Goal: Task Accomplishment & Management: Complete application form

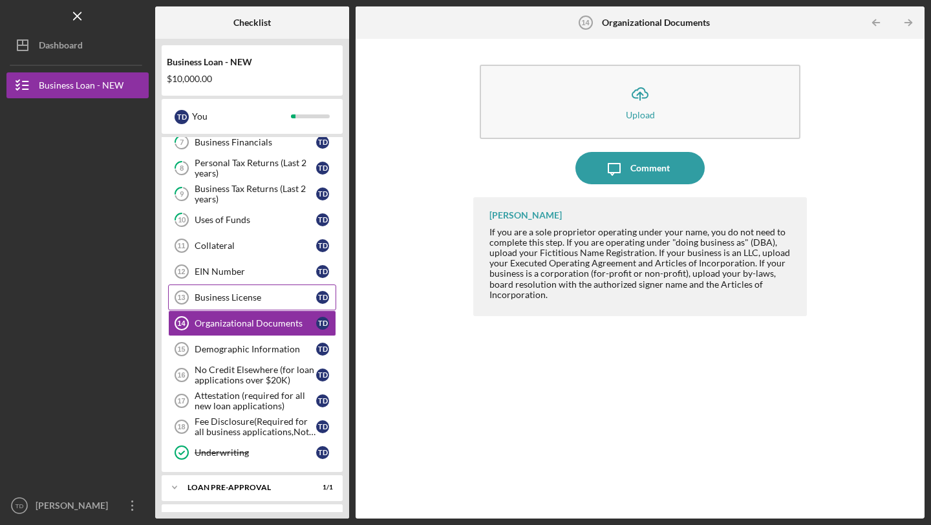
scroll to position [308, 0]
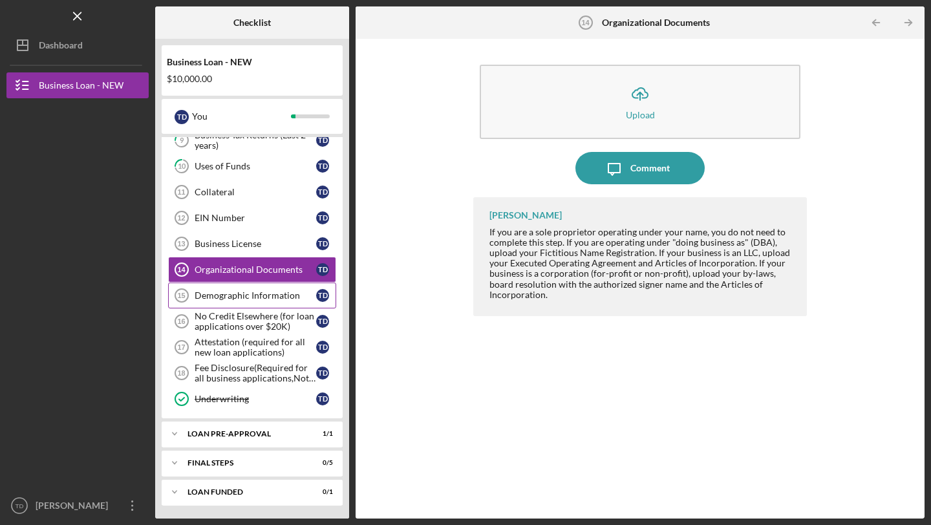
click at [243, 294] on div "Demographic Information" at bounding box center [256, 295] width 122 height 10
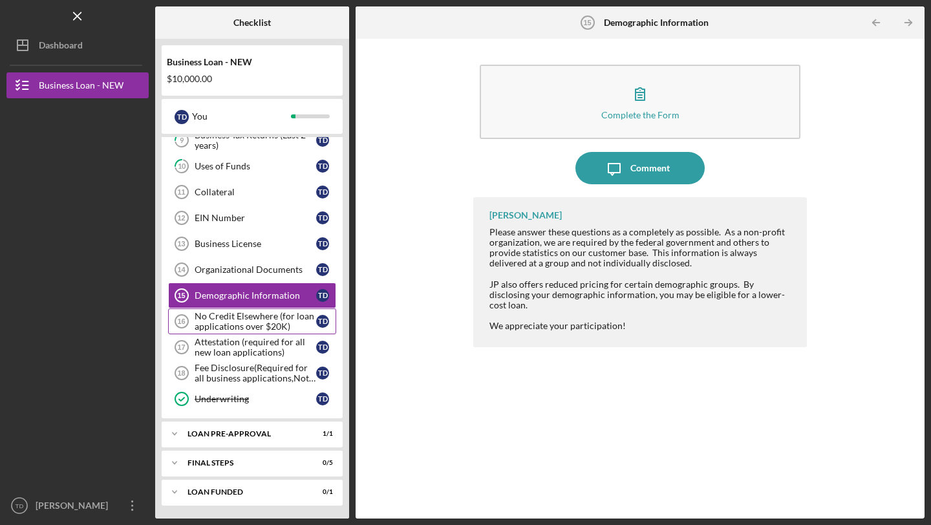
click at [232, 315] on div "No Credit Elsewhere (for loan applications over $20K)" at bounding box center [256, 321] width 122 height 21
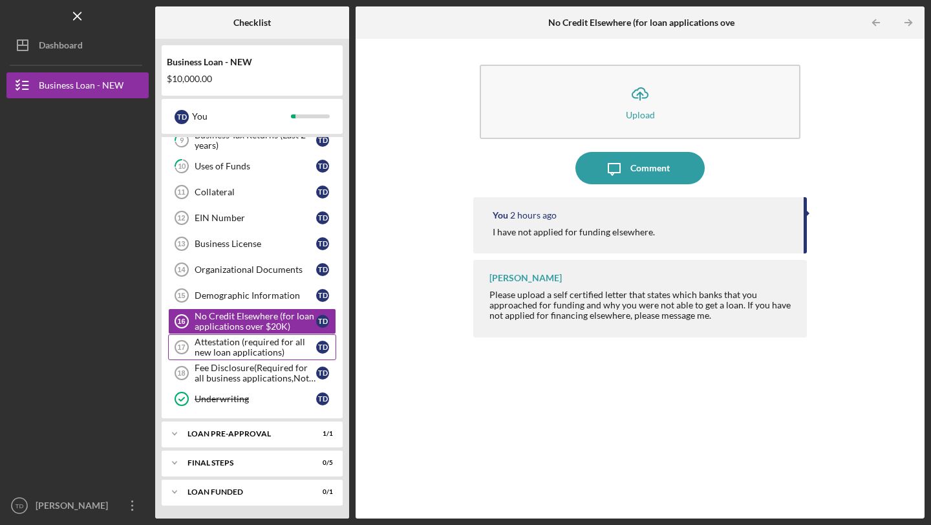
click at [233, 337] on div "Attestation (required for all new loan applications)" at bounding box center [256, 347] width 122 height 21
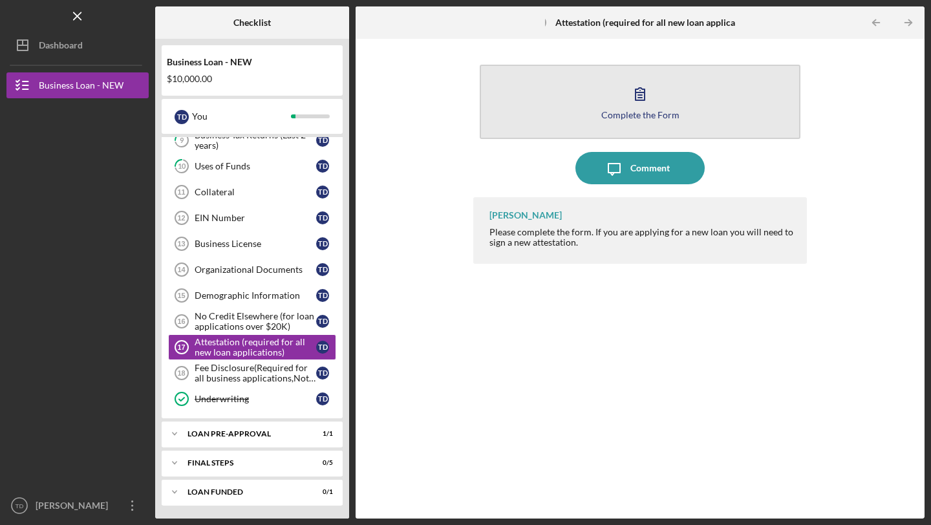
click at [642, 107] on icon "button" at bounding box center [640, 94] width 32 height 32
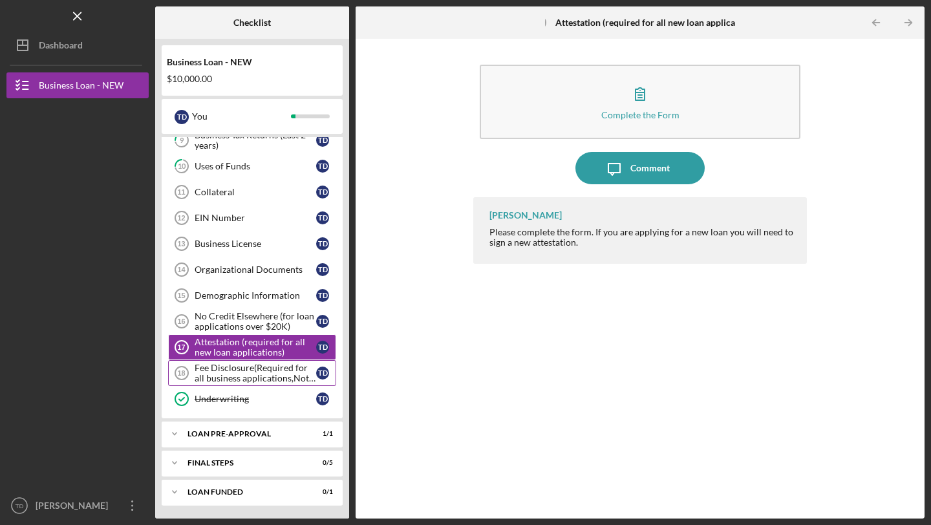
click at [238, 367] on div "Fee Disclosure(Required for all business applications,Not needed for Contractor…" at bounding box center [256, 373] width 122 height 21
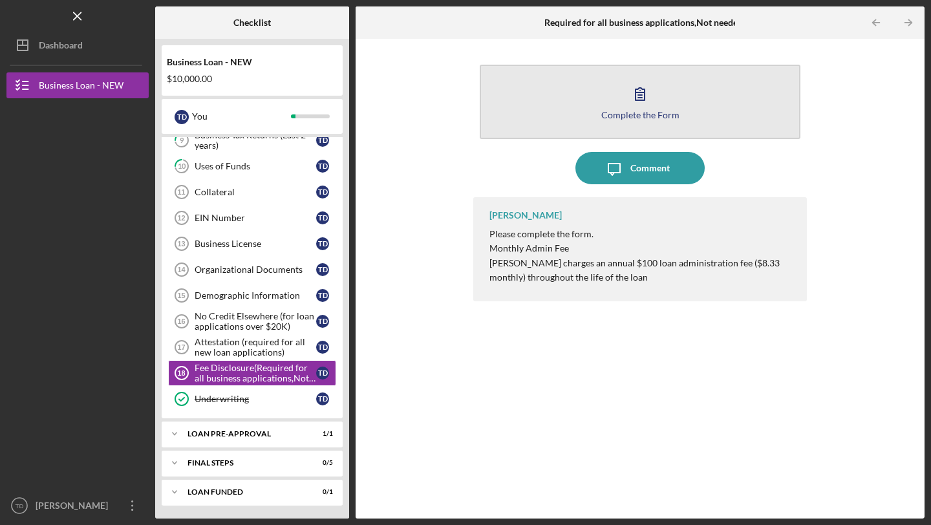
click at [640, 107] on icon "button" at bounding box center [640, 94] width 32 height 32
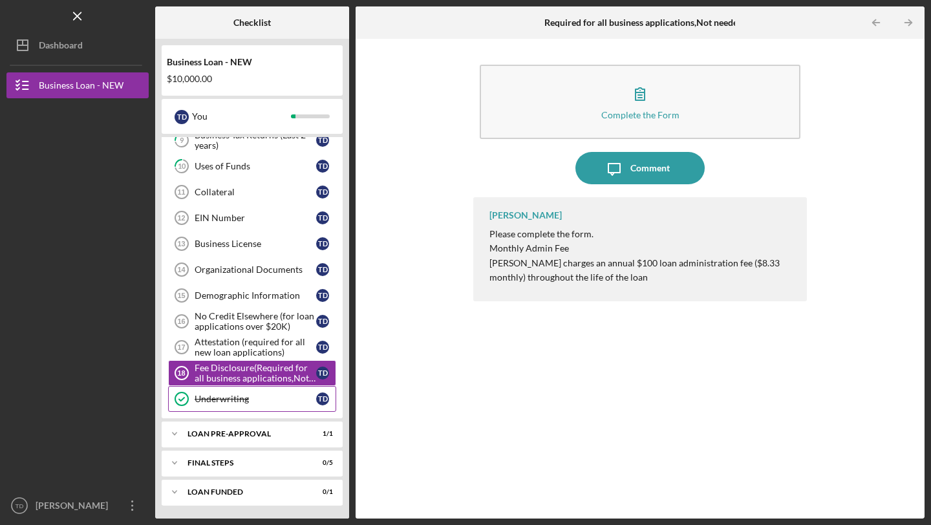
click at [233, 402] on div "Underwriting" at bounding box center [256, 399] width 122 height 10
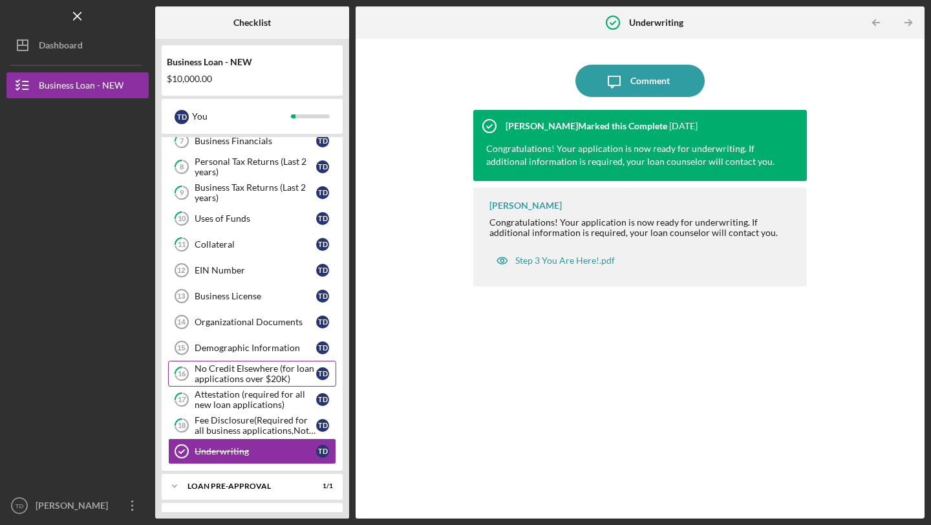
scroll to position [308, 0]
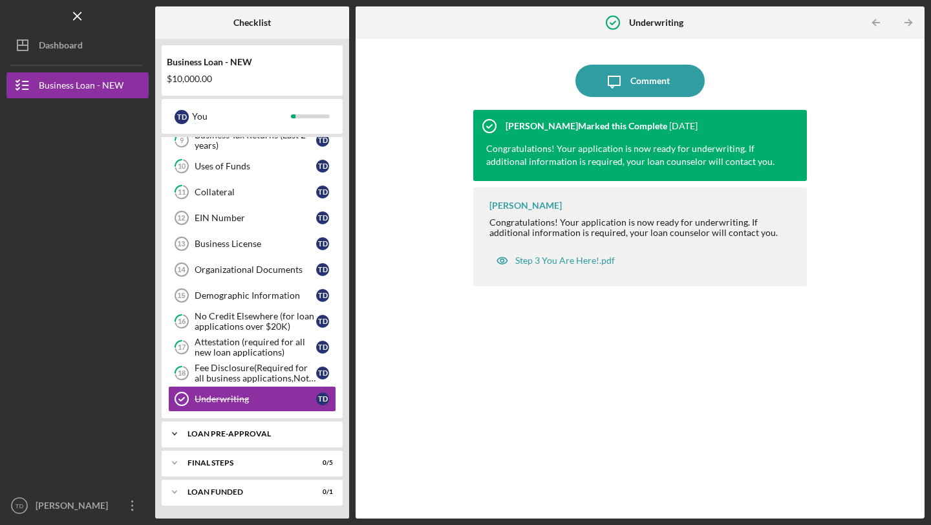
click at [230, 437] on div "LOAN PRE-APPROVAL" at bounding box center [257, 434] width 139 height 8
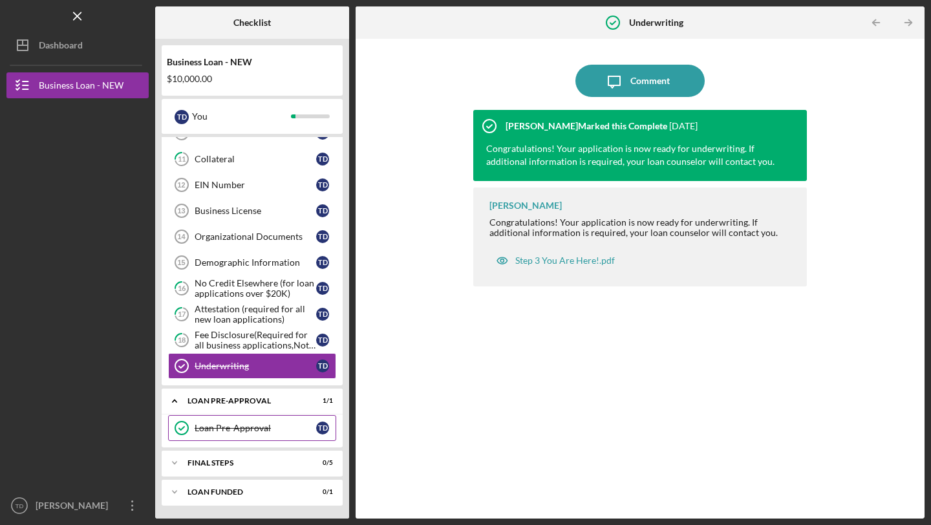
click at [231, 435] on link "Loan Pre-Approval Loan Pre-Approval T D" at bounding box center [252, 428] width 168 height 26
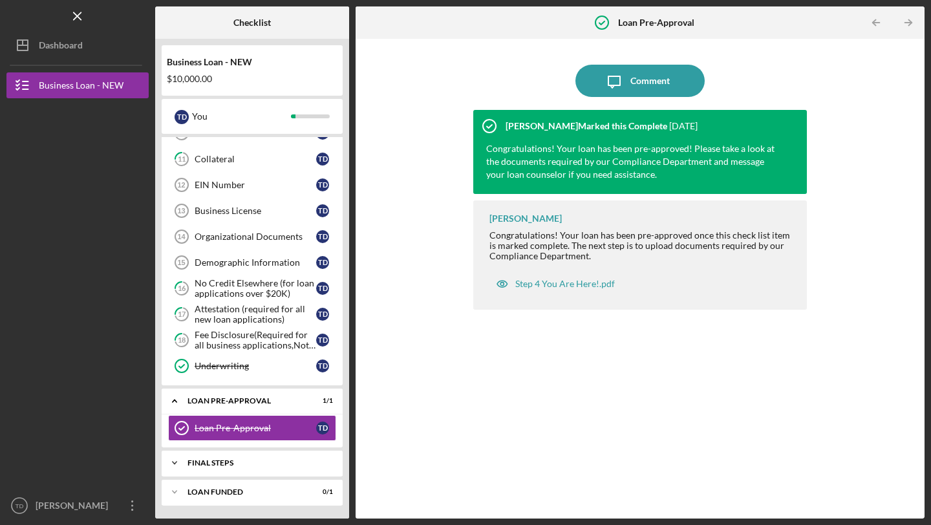
click at [209, 462] on div "FINAL STEPS" at bounding box center [257, 463] width 139 height 8
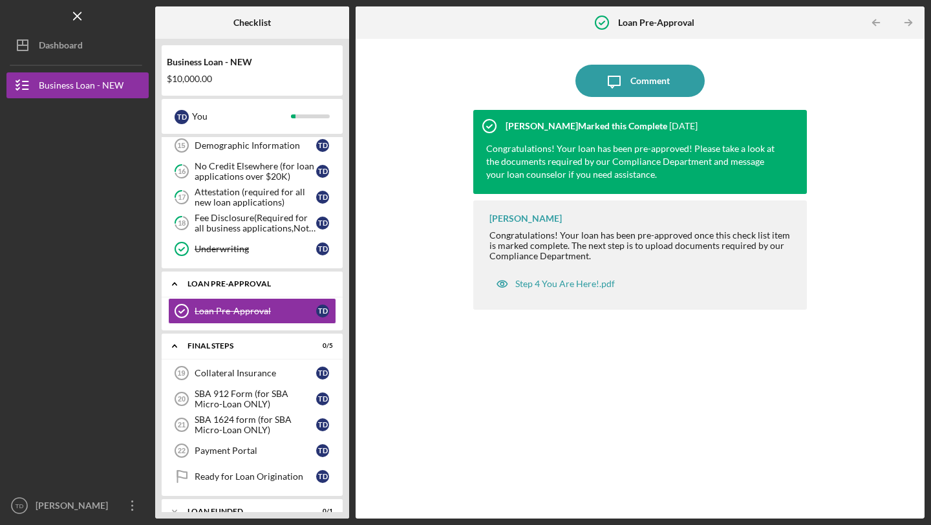
scroll to position [478, 0]
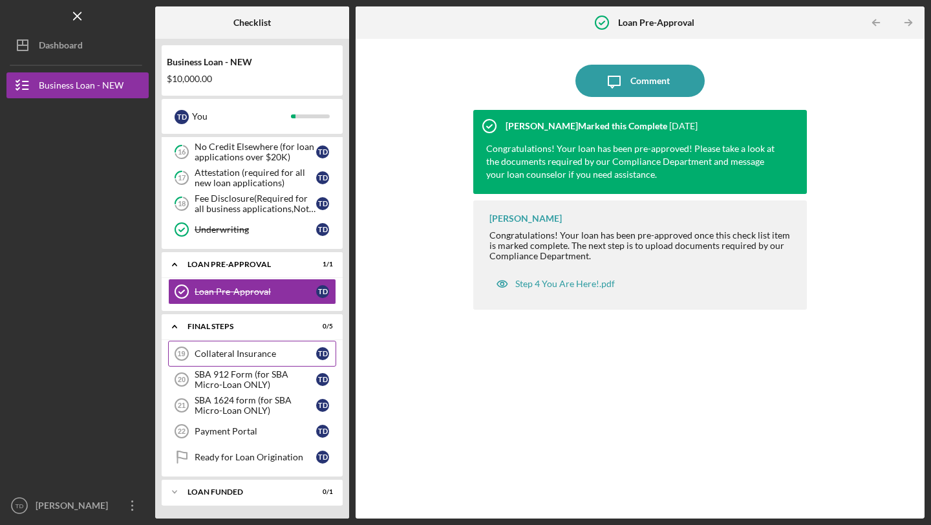
click at [242, 356] on div "Collateral Insurance" at bounding box center [256, 354] width 122 height 10
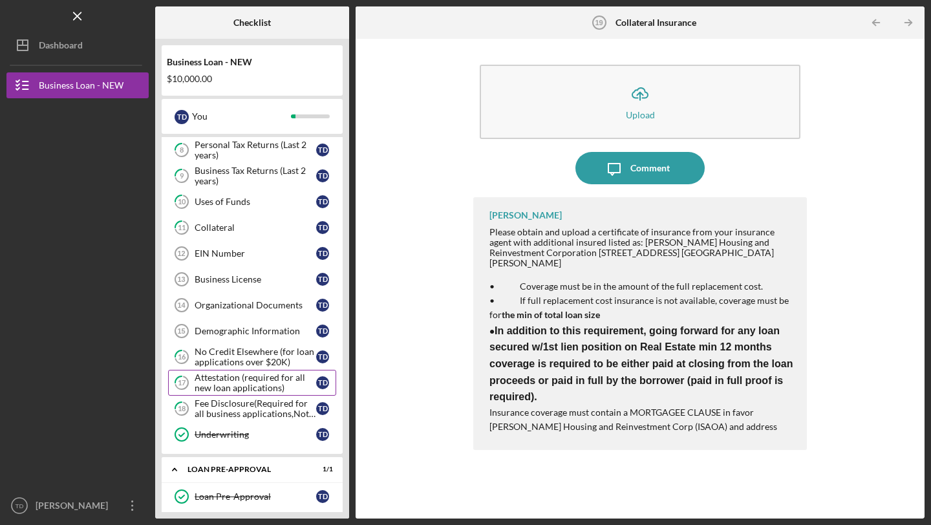
scroll to position [257, 0]
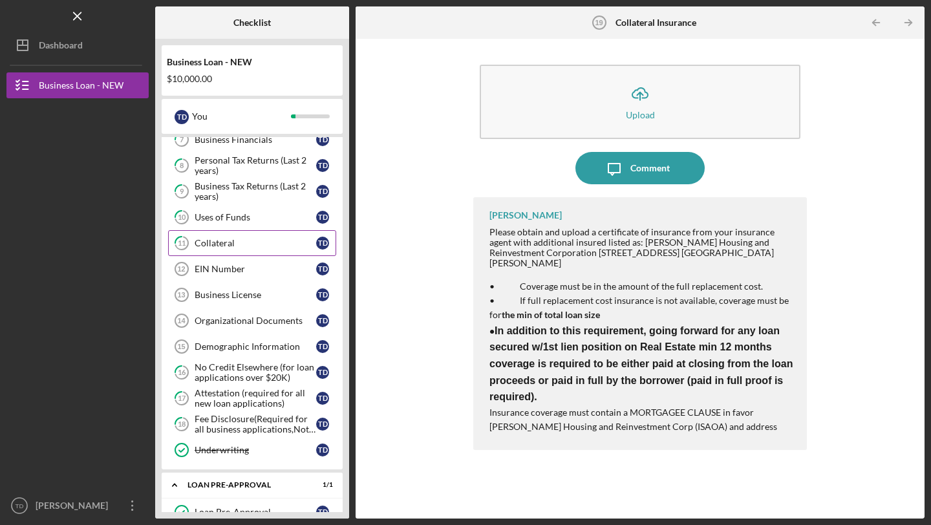
click at [225, 235] on link "11 Collateral T D" at bounding box center [252, 243] width 168 height 26
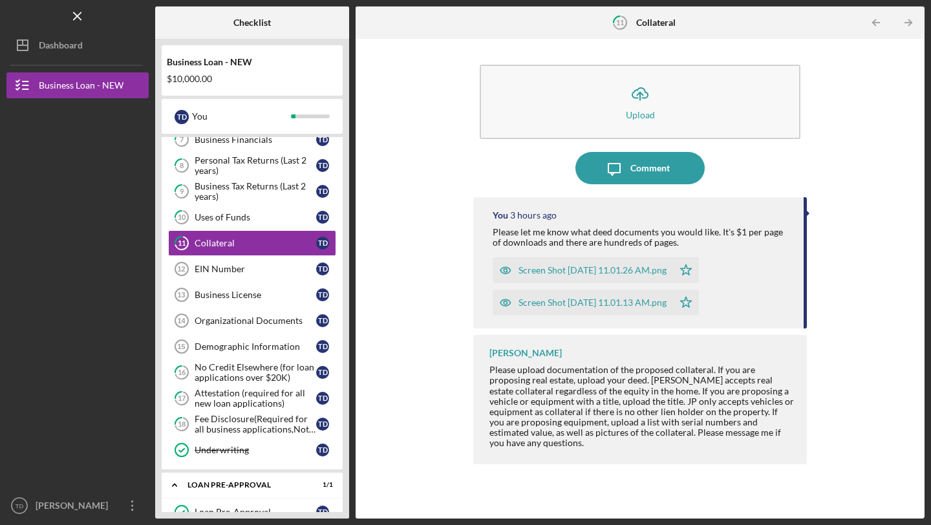
click at [640, 266] on div "Screen Shot [DATE] 11.01.26 AM.png" at bounding box center [593, 270] width 148 height 10
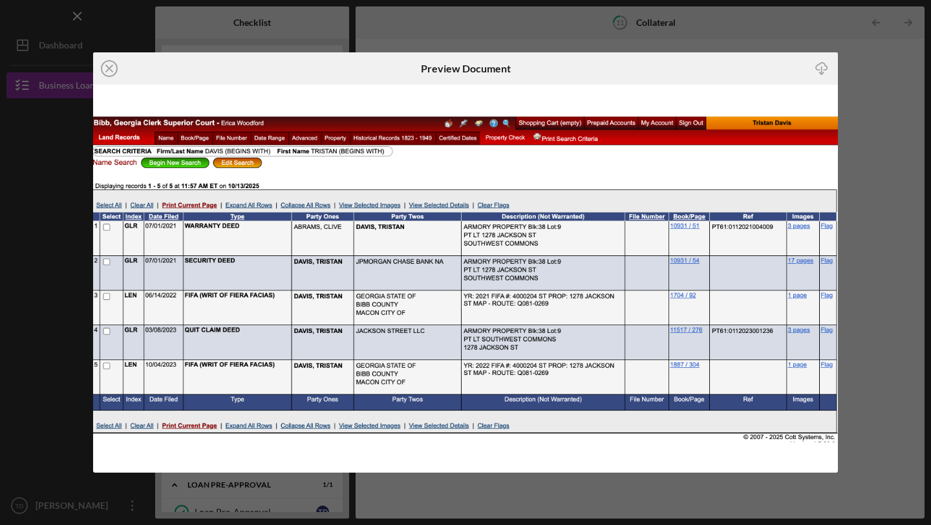
drag, startPoint x: 825, startPoint y: 69, endPoint x: 888, endPoint y: 109, distance: 75.0
click at [889, 109] on div "Icon/Close Preview Document Icon/Download" at bounding box center [465, 262] width 931 height 525
click at [111, 69] on icon "Icon/Close" at bounding box center [109, 68] width 32 height 32
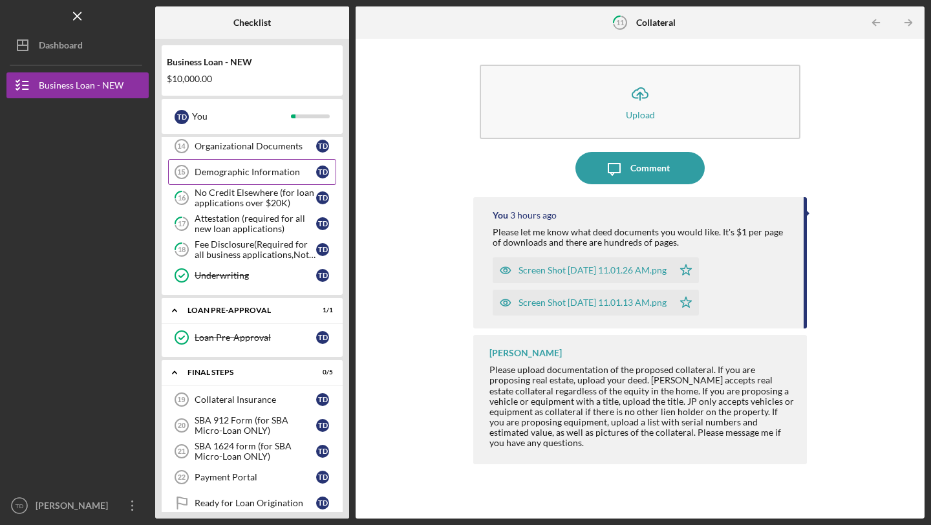
scroll to position [478, 0]
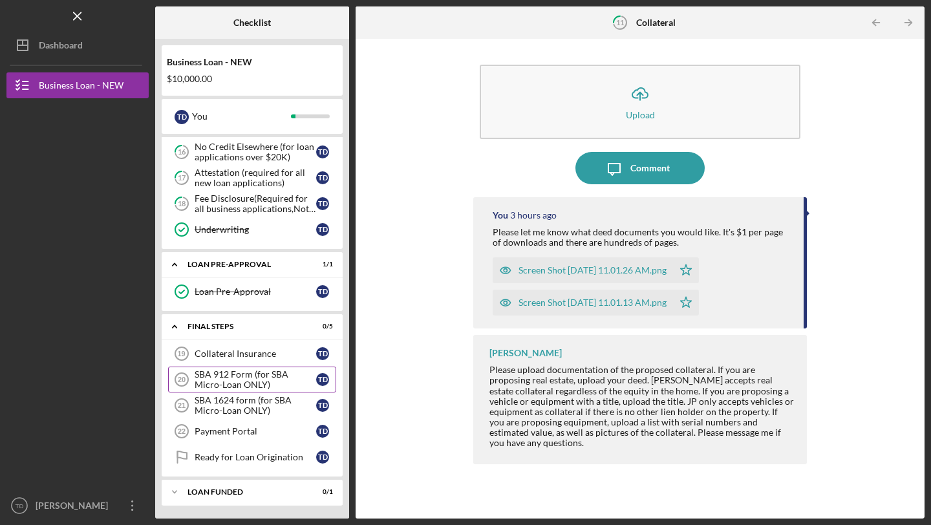
click at [235, 376] on div "SBA 912 Form (for SBA Micro-Loan ONLY)" at bounding box center [256, 379] width 122 height 21
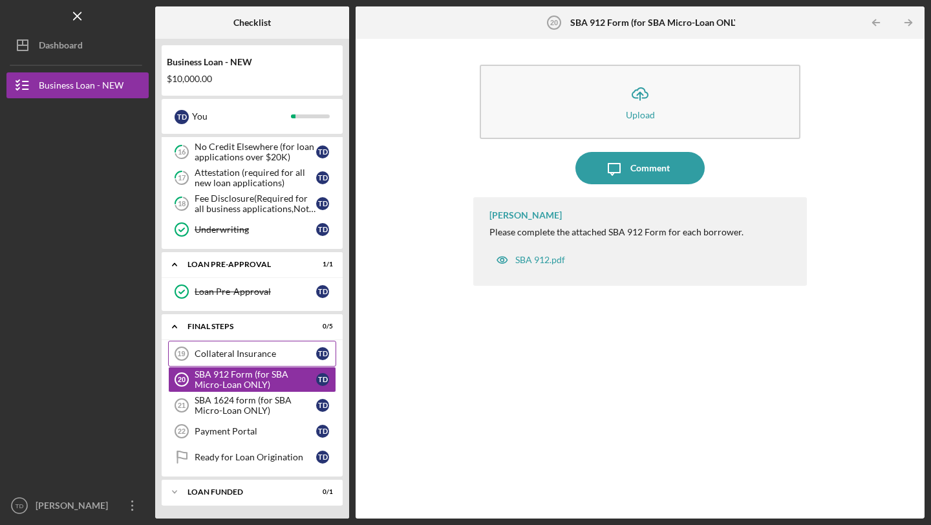
click at [243, 356] on div "Collateral Insurance" at bounding box center [256, 354] width 122 height 10
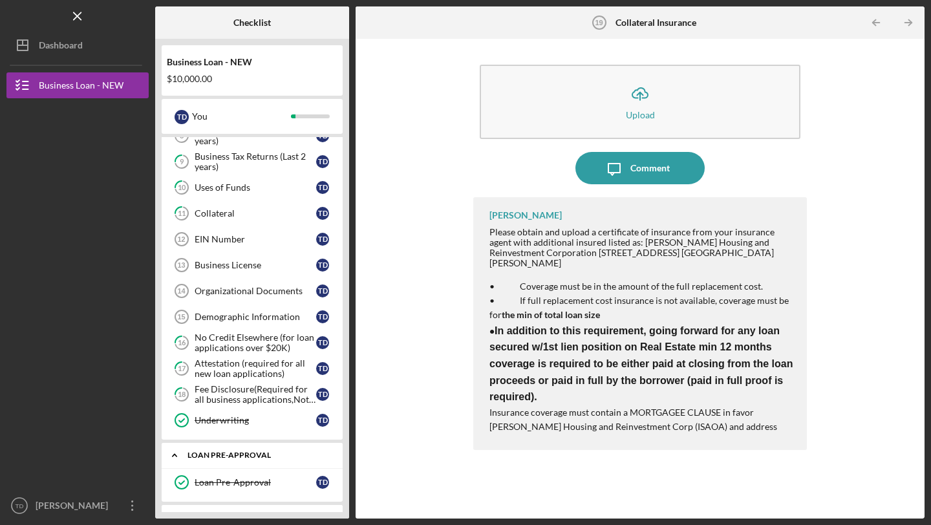
scroll to position [286, 0]
click at [236, 223] on link "11 Collateral T D" at bounding box center [252, 215] width 168 height 26
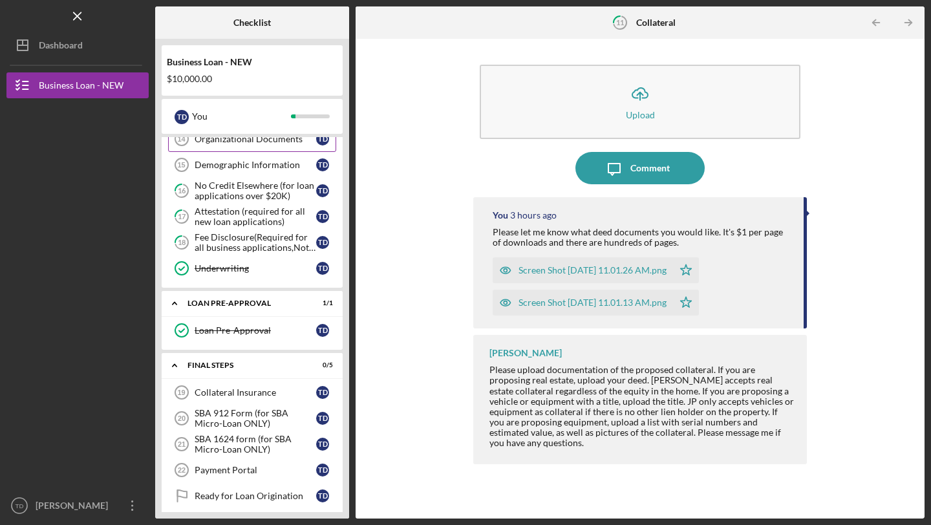
scroll to position [478, 0]
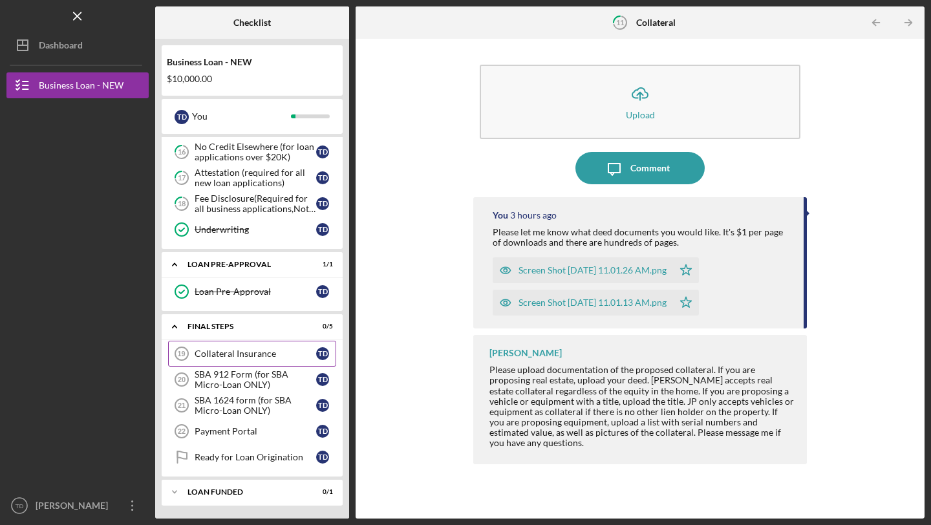
click at [251, 359] on link "Collateral Insurance 19 Collateral Insurance T D" at bounding box center [252, 354] width 168 height 26
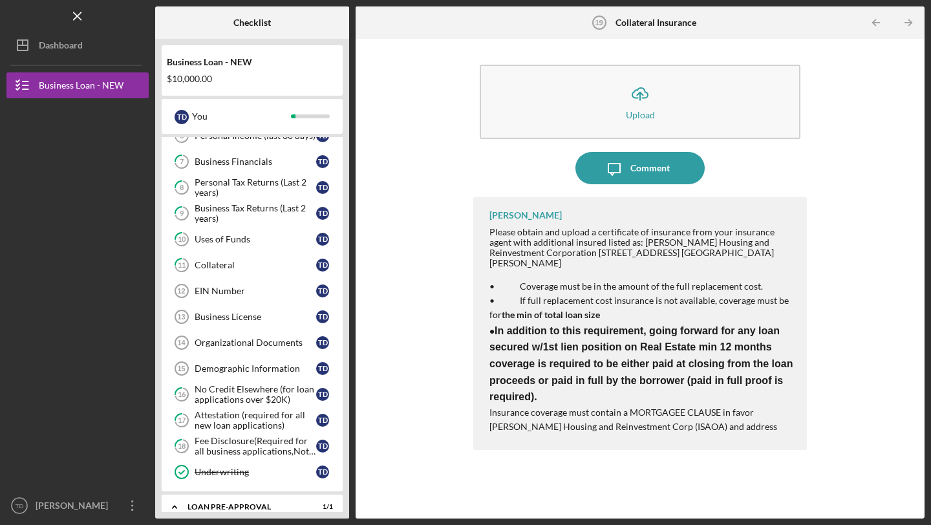
scroll to position [233, 0]
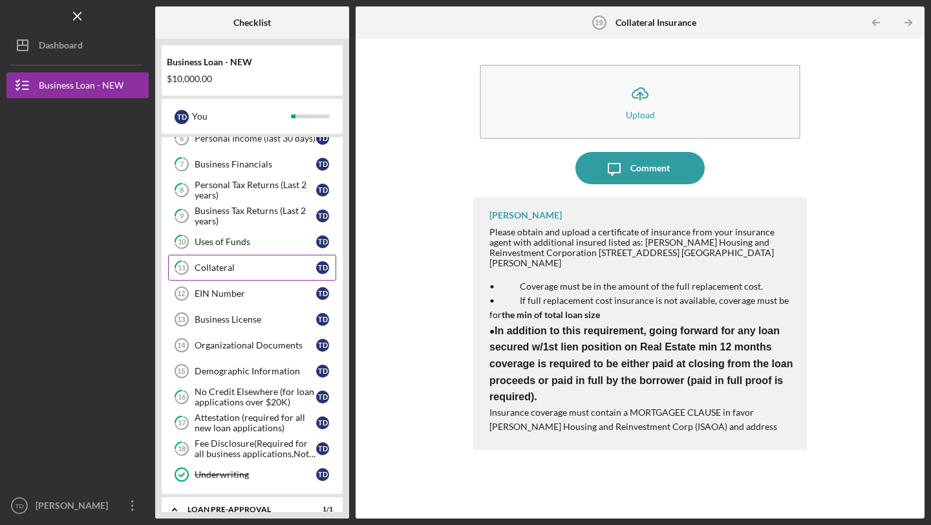
click at [246, 272] on div "Collateral" at bounding box center [256, 268] width 122 height 10
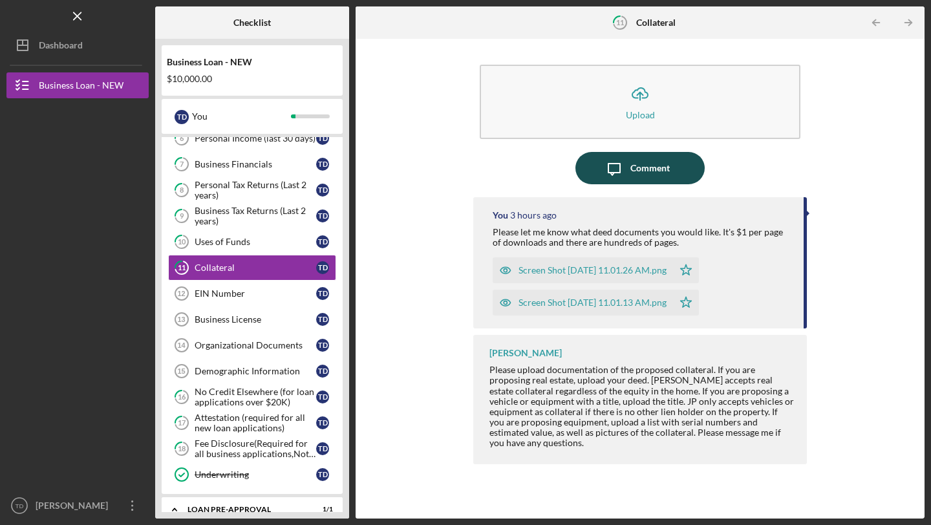
click at [635, 171] on div "Comment" at bounding box center [650, 168] width 39 height 32
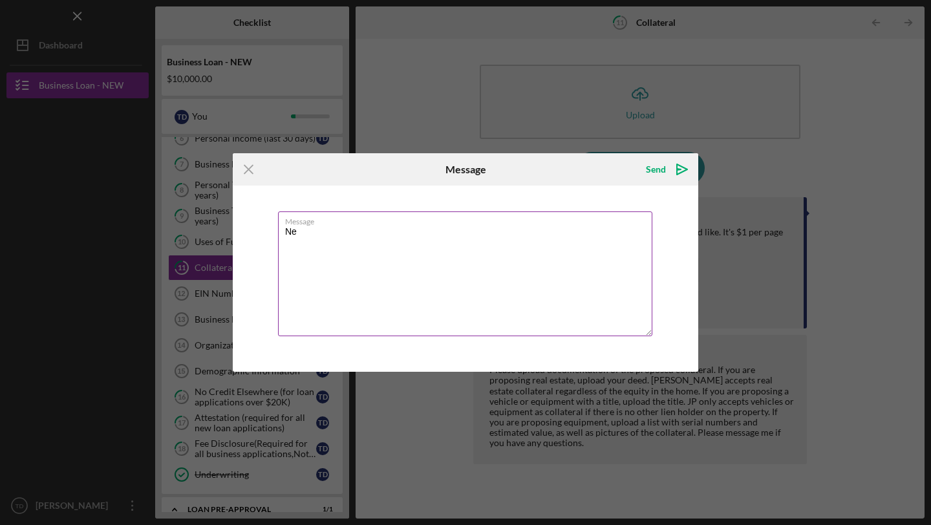
type textarea "N"
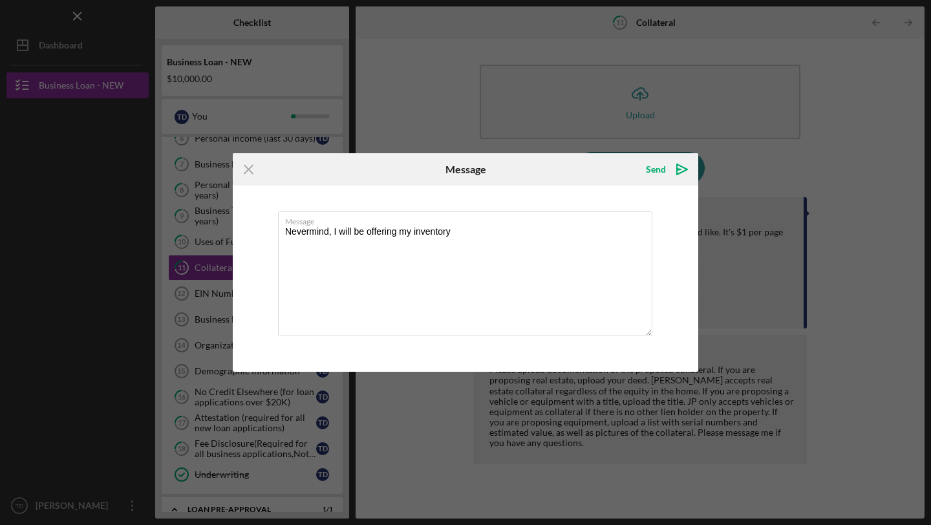
drag, startPoint x: 330, startPoint y: 233, endPoint x: 265, endPoint y: 230, distance: 66.1
click at [265, 230] on div "Message Nevermind, I will be offering my inventory" at bounding box center [466, 279] width 466 height 186
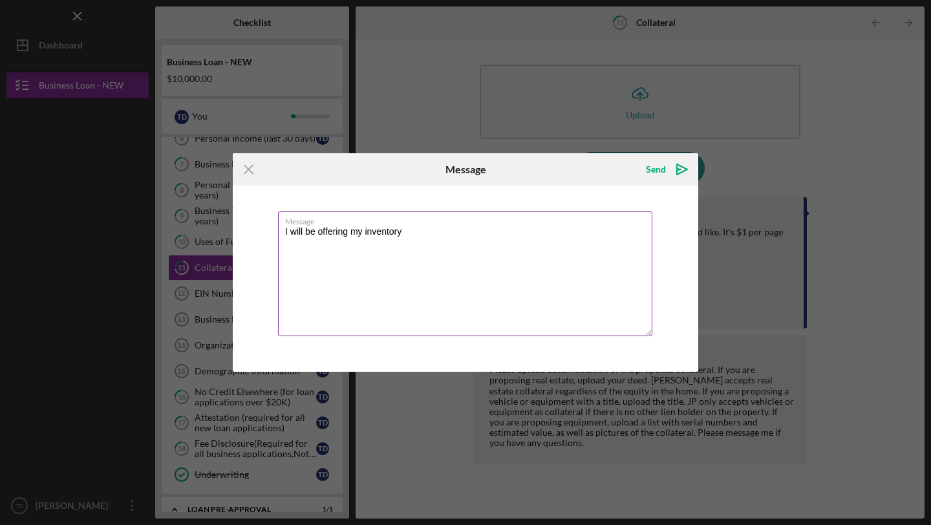
click at [435, 236] on textarea "I will be offering my inventory" at bounding box center [465, 273] width 374 height 125
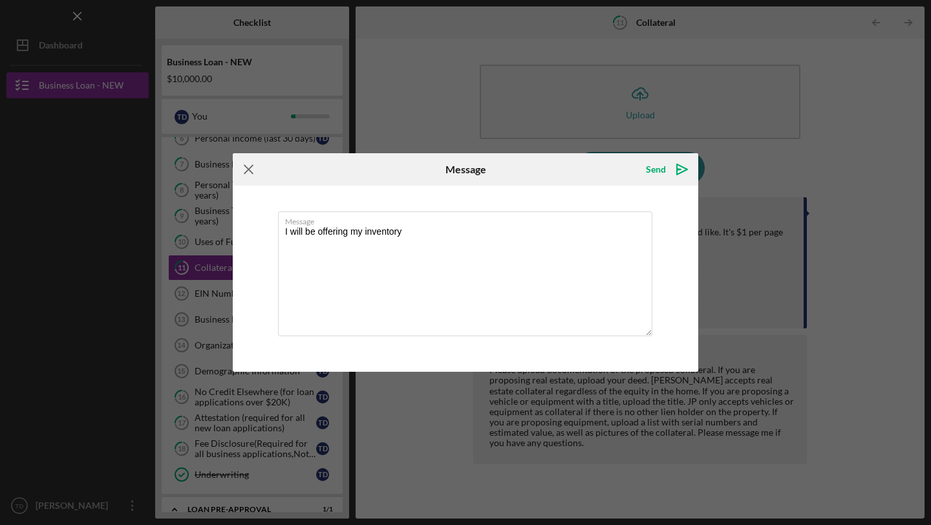
type textarea "I will be offering my inventory"
click at [253, 167] on icon "Icon/Menu Close" at bounding box center [249, 169] width 32 height 32
